Goal: Task Accomplishment & Management: Manage account settings

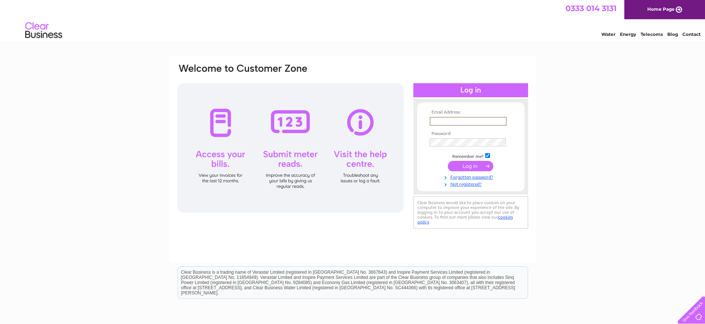
click at [459, 121] on input "text" at bounding box center [467, 121] width 77 height 9
type input "deobaplimited@gmail.com"
click at [461, 165] on input "submit" at bounding box center [471, 166] width 46 height 10
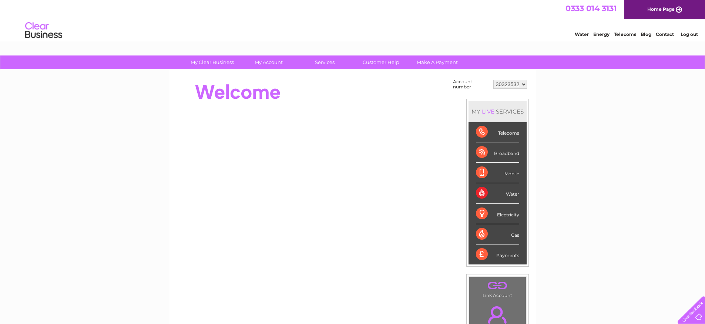
click at [504, 81] on select "30323532" at bounding box center [510, 84] width 34 height 9
click at [476, 195] on div "Water" at bounding box center [497, 193] width 43 height 20
click at [265, 64] on link "My Account" at bounding box center [268, 62] width 61 height 14
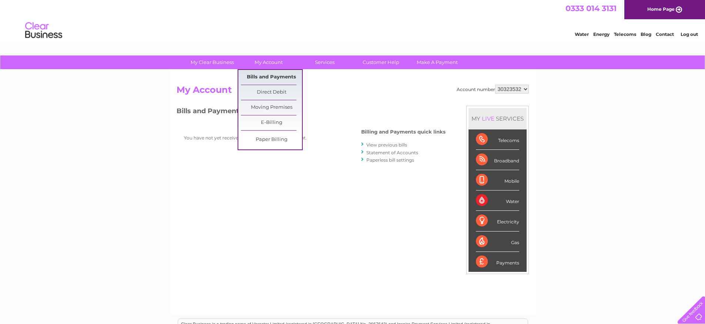
click at [269, 78] on link "Bills and Payments" at bounding box center [271, 77] width 61 height 15
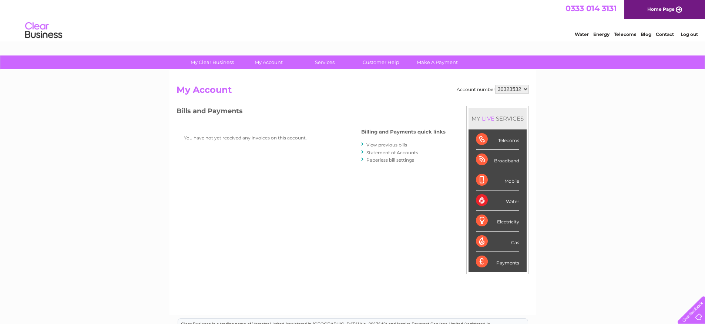
click at [362, 90] on h2 "My Account" at bounding box center [352, 92] width 352 height 14
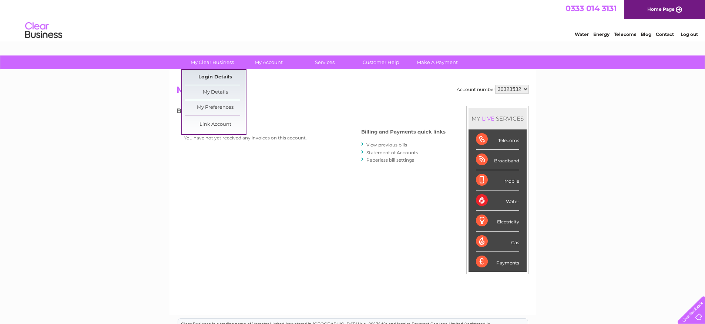
click at [219, 78] on link "Login Details" at bounding box center [215, 77] width 61 height 15
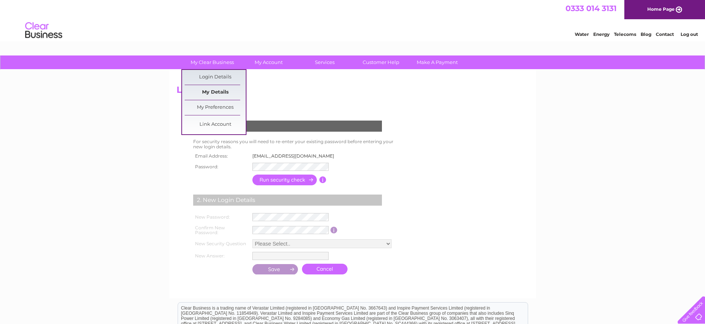
click at [216, 93] on link "My Details" at bounding box center [215, 92] width 61 height 15
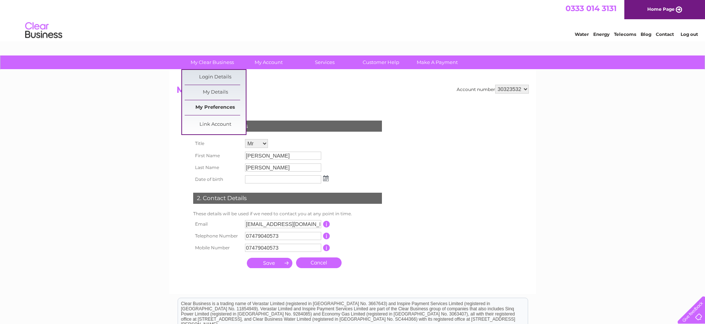
click at [209, 106] on link "My Preferences" at bounding box center [215, 107] width 61 height 15
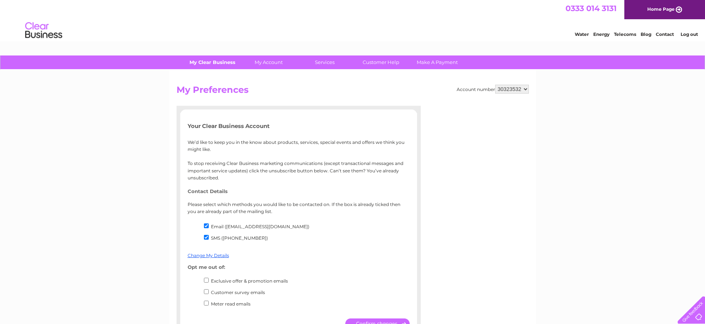
click at [205, 67] on link "My Clear Business" at bounding box center [212, 62] width 61 height 14
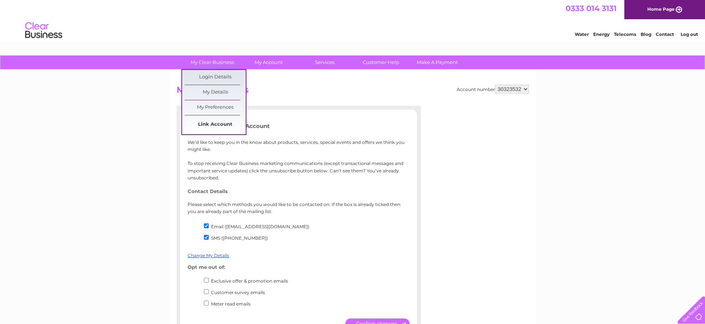
click at [199, 124] on link "Link Account" at bounding box center [215, 124] width 61 height 15
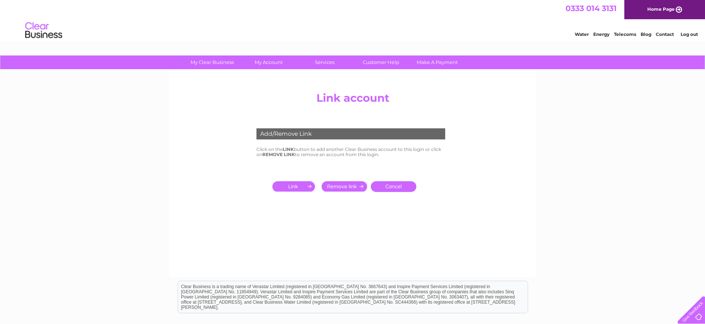
click at [301, 185] on input "submit" at bounding box center [295, 186] width 46 height 10
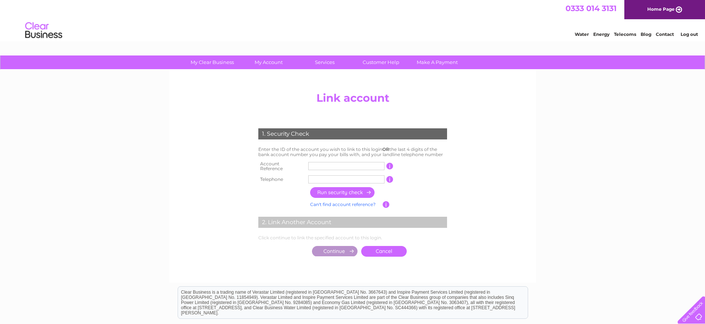
click at [330, 166] on input "text" at bounding box center [346, 166] width 76 height 8
type input "CB303213"
click at [340, 177] on input "text" at bounding box center [346, 179] width 76 height 8
type input "0"
click at [477, 154] on center "Add/Remove Link Click on the LINK button to add another Clear Business account …" at bounding box center [352, 181] width 352 height 187
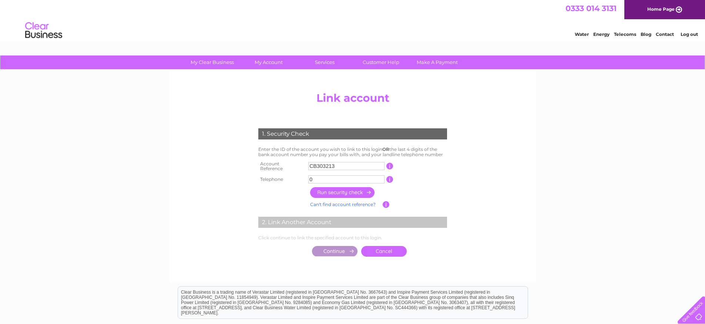
click at [693, 318] on div at bounding box center [689, 308] width 30 height 30
click at [391, 64] on link "Customer Help" at bounding box center [380, 62] width 61 height 14
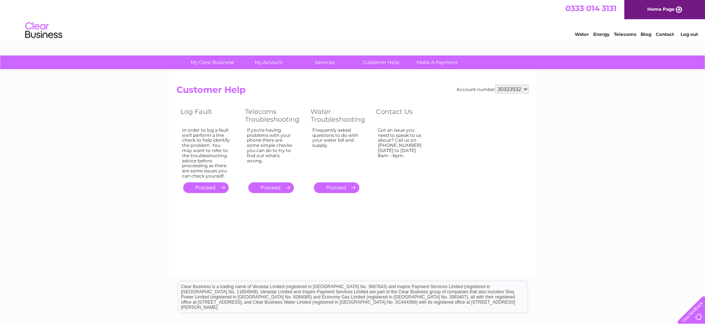
click at [273, 186] on link "." at bounding box center [271, 187] width 46 height 11
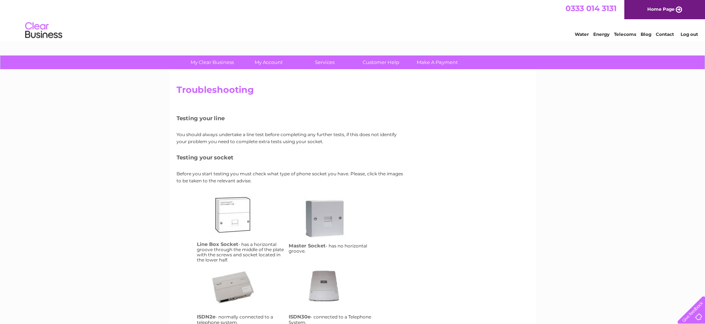
click at [670, 35] on link "Contact" at bounding box center [665, 34] width 18 height 6
